Goal: Task Accomplishment & Management: Use online tool/utility

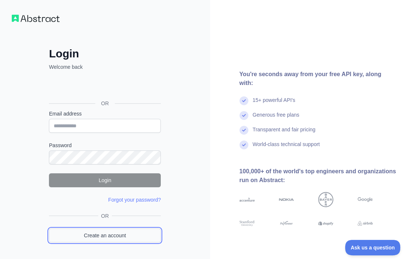
click at [84, 231] on link "Create an account" at bounding box center [105, 235] width 112 height 14
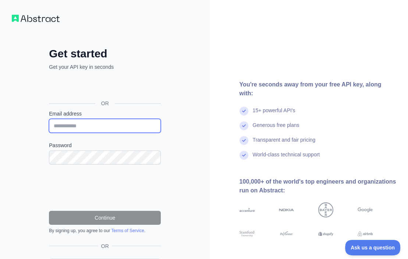
click at [87, 126] on input "Email address" at bounding box center [105, 126] width 112 height 14
paste input "**********"
type input "**********"
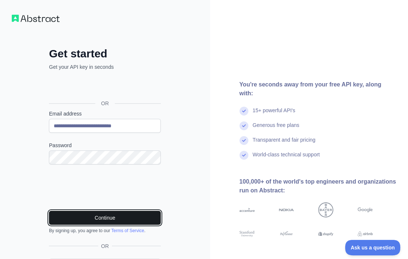
click at [111, 213] on button "Continue" at bounding box center [105, 218] width 112 height 14
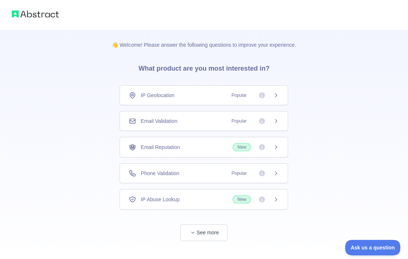
click at [186, 118] on div "Email Validation Popular" at bounding box center [204, 120] width 150 height 7
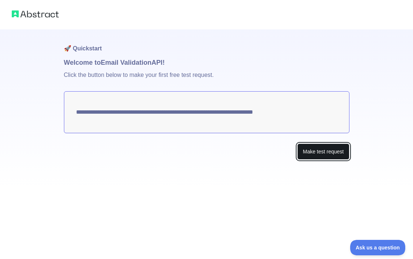
click at [327, 149] on button "Make test request" at bounding box center [323, 151] width 52 height 17
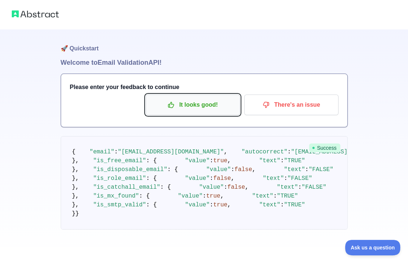
click at [216, 108] on p "It looks good!" at bounding box center [192, 104] width 83 height 12
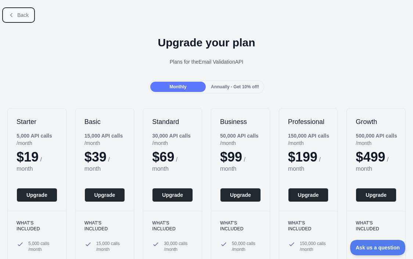
click at [24, 16] on span "Back" at bounding box center [22, 15] width 11 height 6
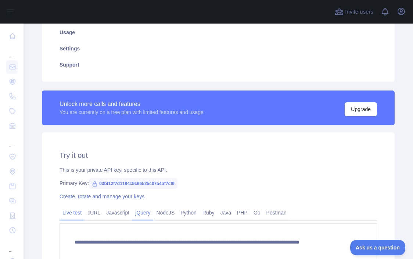
scroll to position [184, 0]
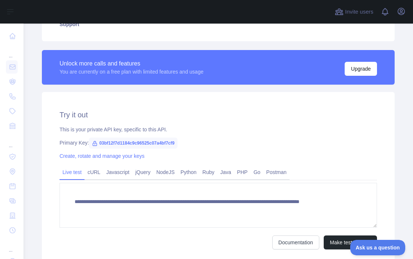
click at [144, 143] on span "03bf12f7d1184c9c96525c07a4bf7cf9" at bounding box center [133, 142] width 89 height 11
